Goal: Information Seeking & Learning: Find specific fact

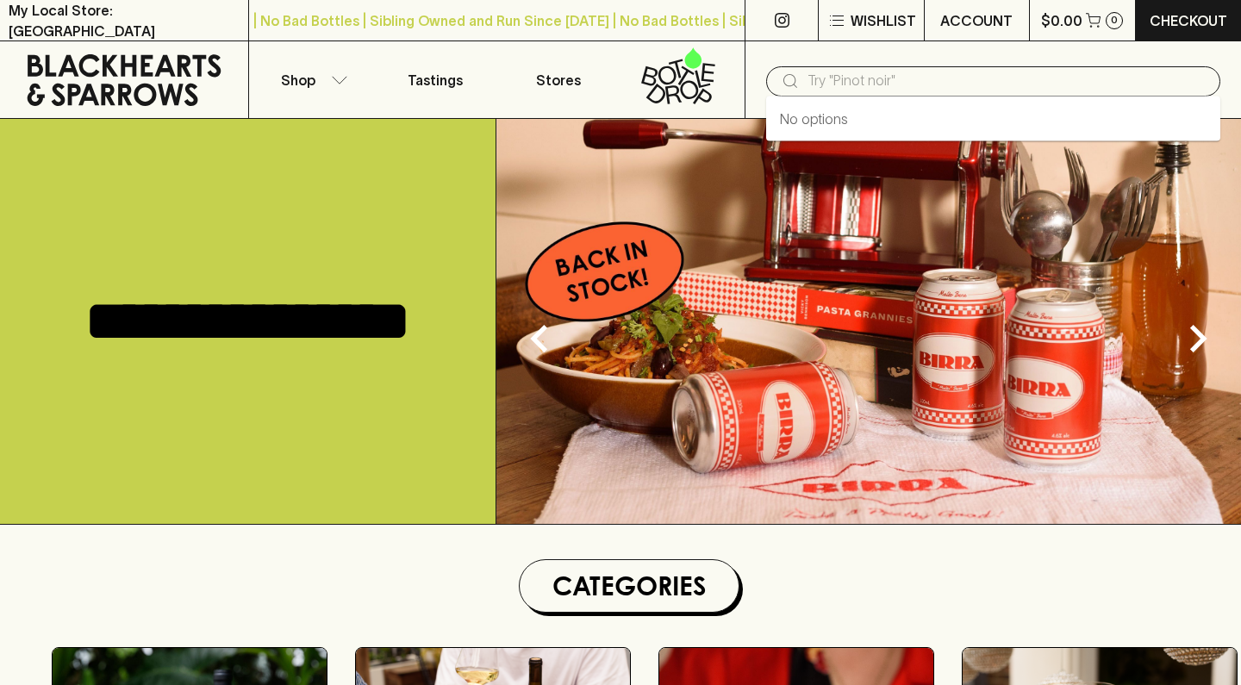
click at [918, 84] on input "text" at bounding box center [1007, 81] width 399 height 28
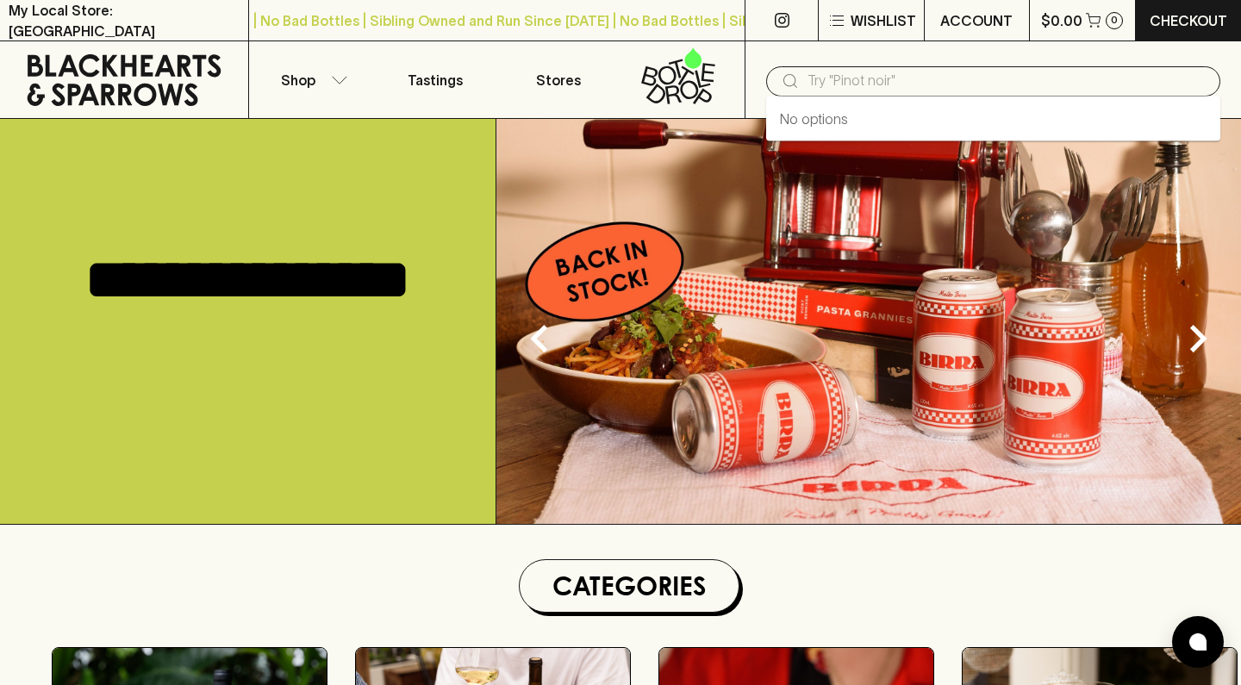
click at [918, 84] on input "text" at bounding box center [1007, 81] width 399 height 28
type input "mikkeler"
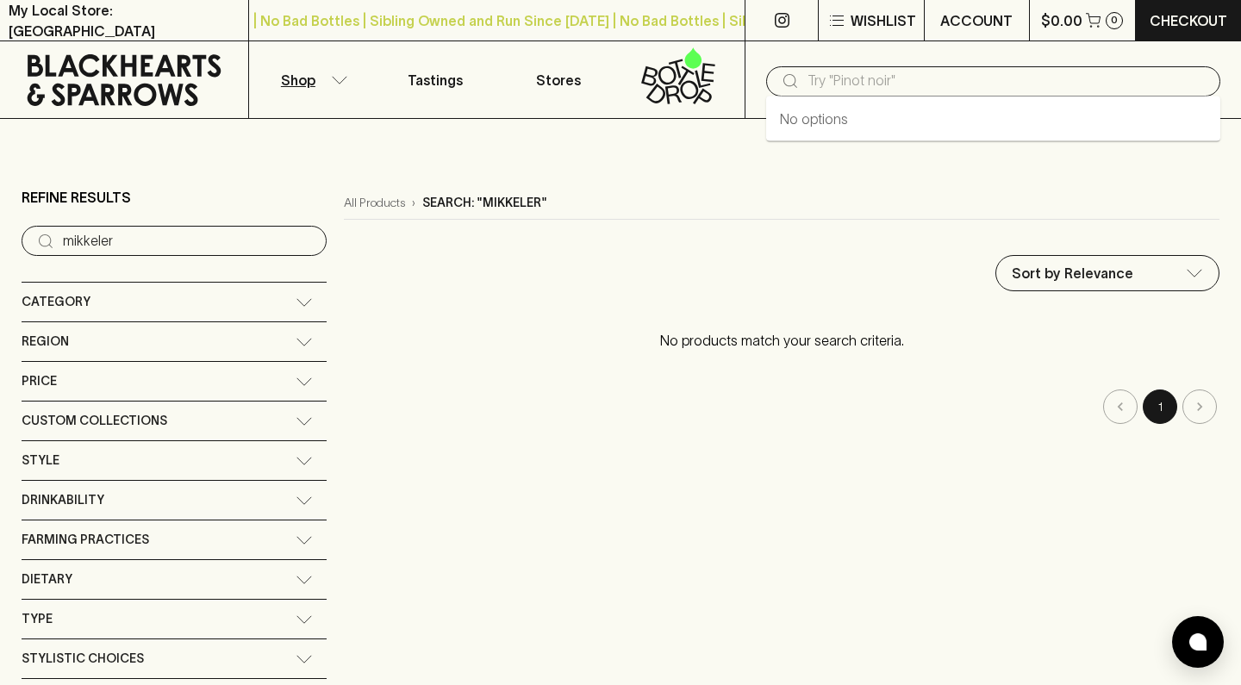
click at [882, 72] on input "text" at bounding box center [1007, 81] width 399 height 28
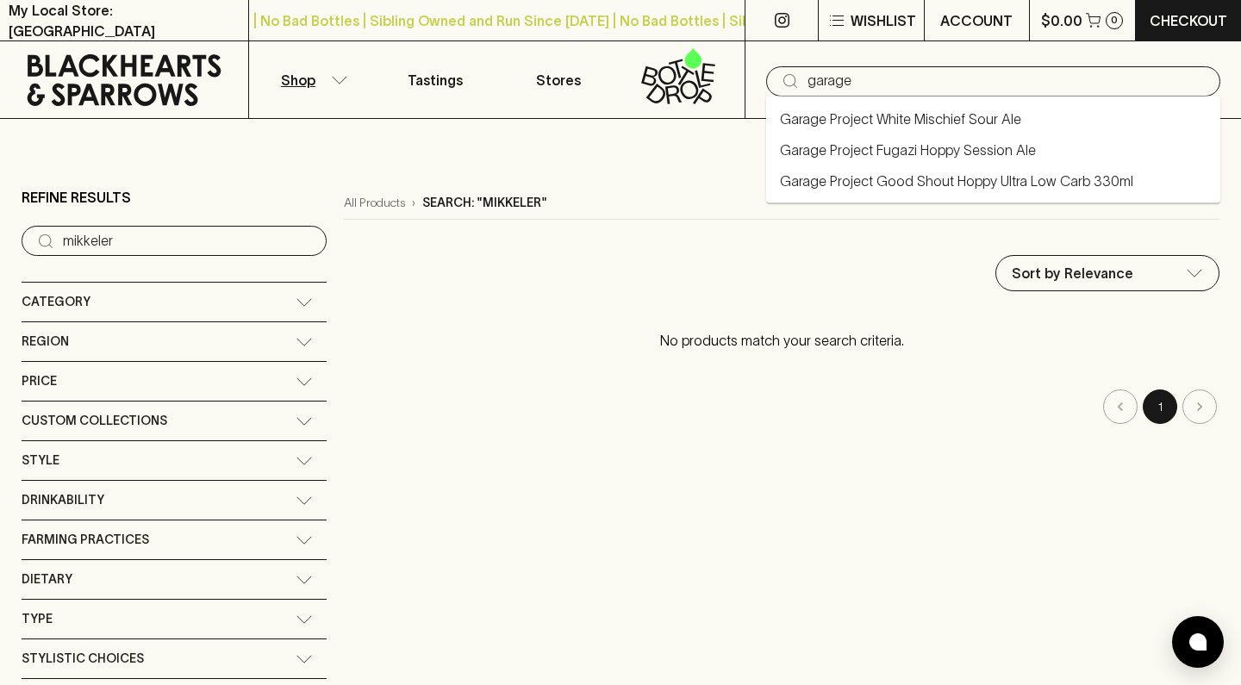
click at [897, 80] on input "garage" at bounding box center [1007, 81] width 399 height 28
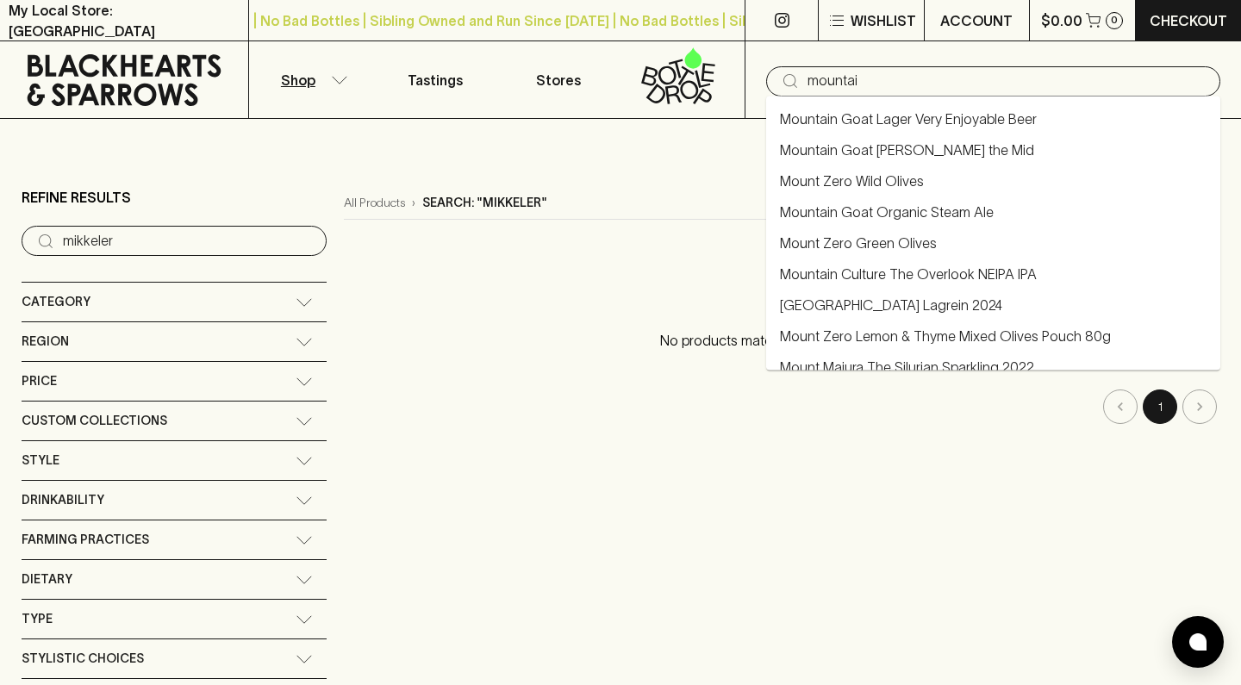
type input "mountain"
